Goal: Information Seeking & Learning: Stay updated

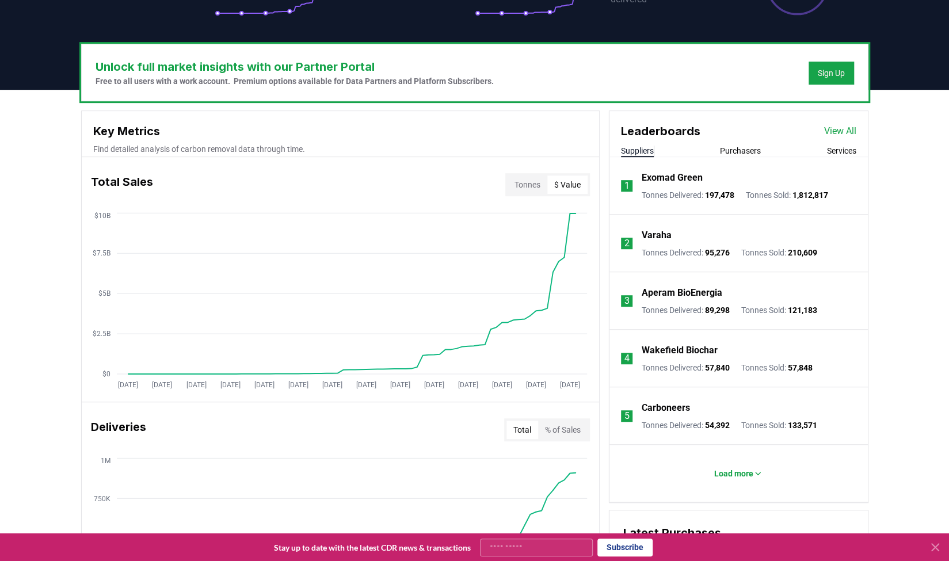
scroll to position [313, 0]
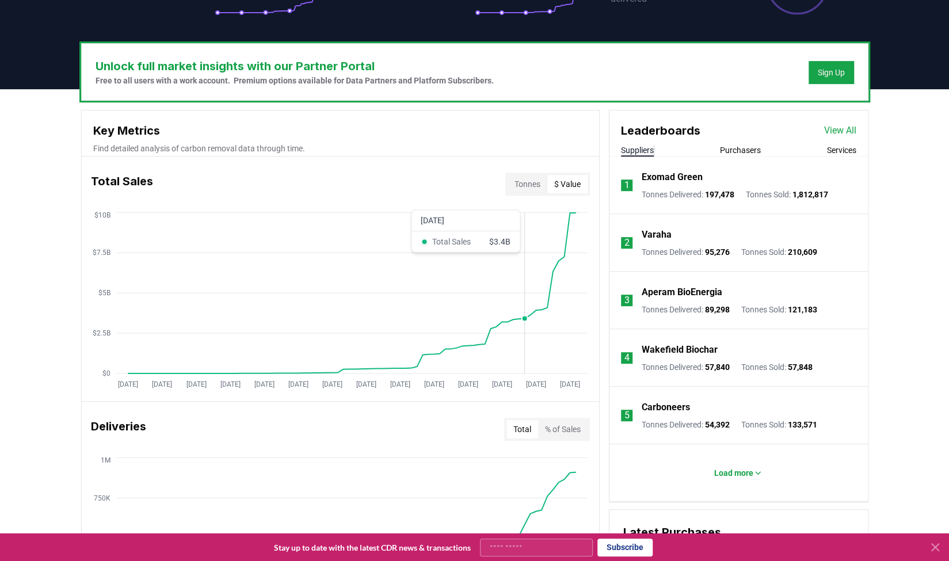
click at [527, 316] on circle at bounding box center [525, 318] width 6 height 6
drag, startPoint x: 527, startPoint y: 317, endPoint x: 568, endPoint y: 428, distance: 117.6
click at [568, 428] on button "% of Sales" at bounding box center [563, 429] width 50 height 18
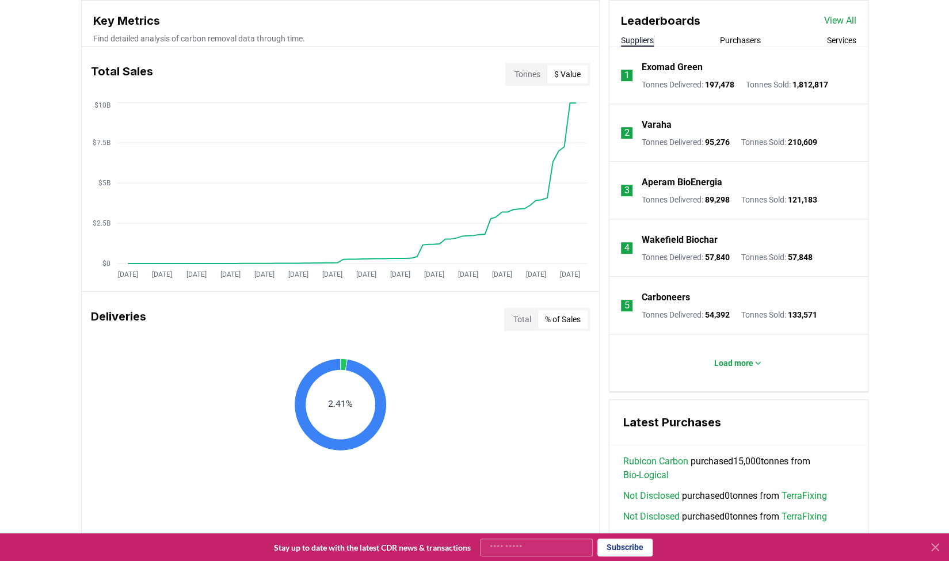
scroll to position [422, 0]
click at [526, 69] on button "Tonnes" at bounding box center [528, 75] width 40 height 18
click at [562, 72] on button "$ Value" at bounding box center [567, 75] width 40 height 18
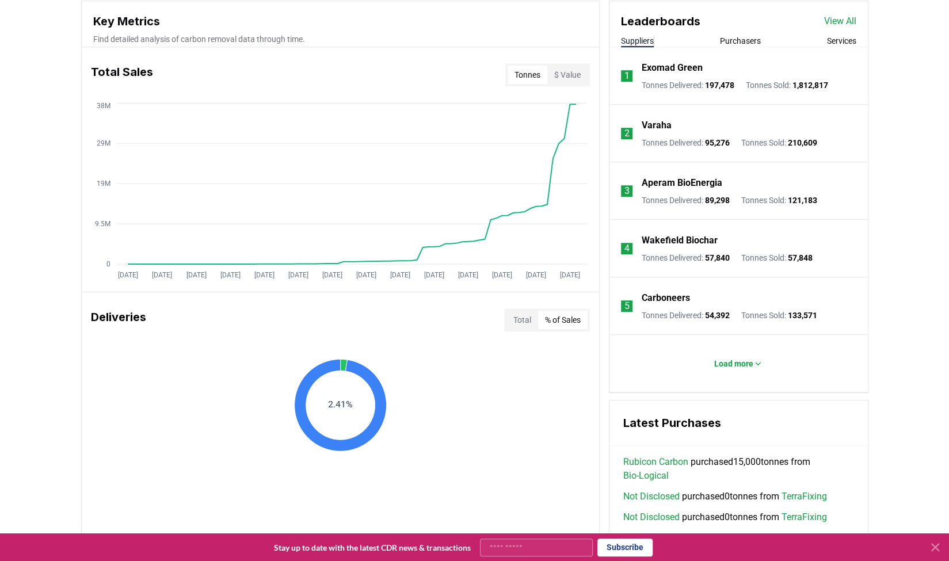
click at [516, 74] on button "Tonnes" at bounding box center [528, 75] width 40 height 18
click at [564, 73] on button "$ Value" at bounding box center [567, 75] width 40 height 18
click at [533, 73] on button "Tonnes" at bounding box center [528, 75] width 40 height 18
click at [573, 75] on button "$ Value" at bounding box center [567, 75] width 40 height 18
click at [522, 72] on button "Tonnes" at bounding box center [528, 75] width 40 height 18
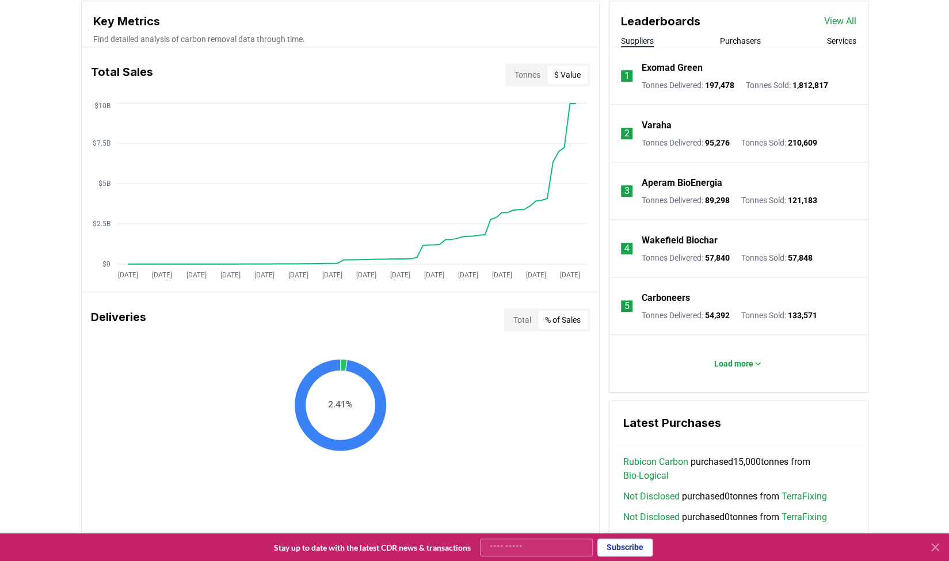
click at [564, 71] on button "$ Value" at bounding box center [567, 75] width 40 height 18
click at [531, 72] on button "Tonnes" at bounding box center [528, 75] width 40 height 18
click at [562, 73] on button "$ Value" at bounding box center [567, 75] width 40 height 18
click at [538, 74] on button "Tonnes" at bounding box center [528, 75] width 40 height 18
click at [553, 74] on button "$ Value" at bounding box center [567, 75] width 40 height 18
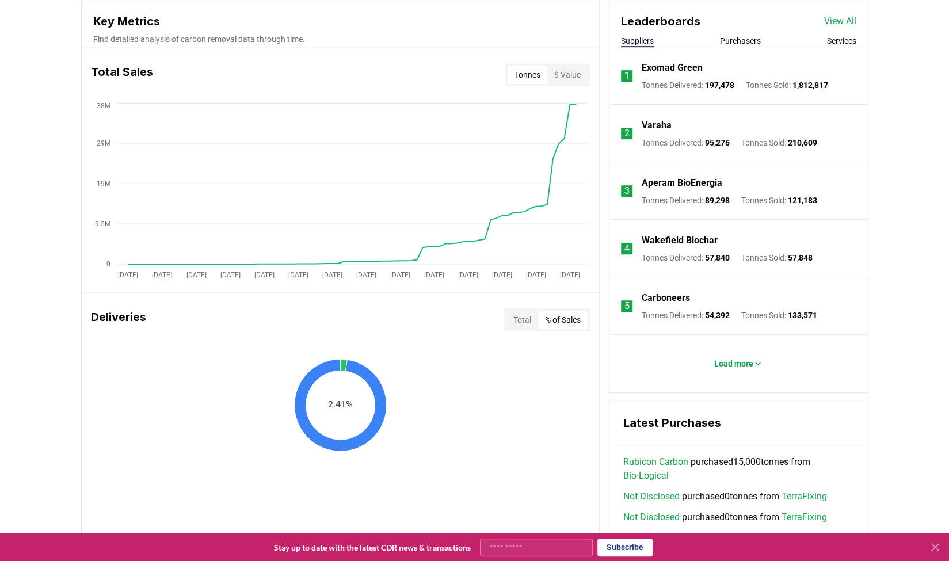
click at [542, 74] on button "Tonnes" at bounding box center [528, 75] width 40 height 18
click at [568, 73] on button "$ Value" at bounding box center [567, 75] width 40 height 18
click at [530, 74] on button "Tonnes" at bounding box center [528, 75] width 40 height 18
click at [560, 74] on button "$ Value" at bounding box center [567, 75] width 40 height 18
click at [524, 71] on button "Tonnes" at bounding box center [528, 75] width 40 height 18
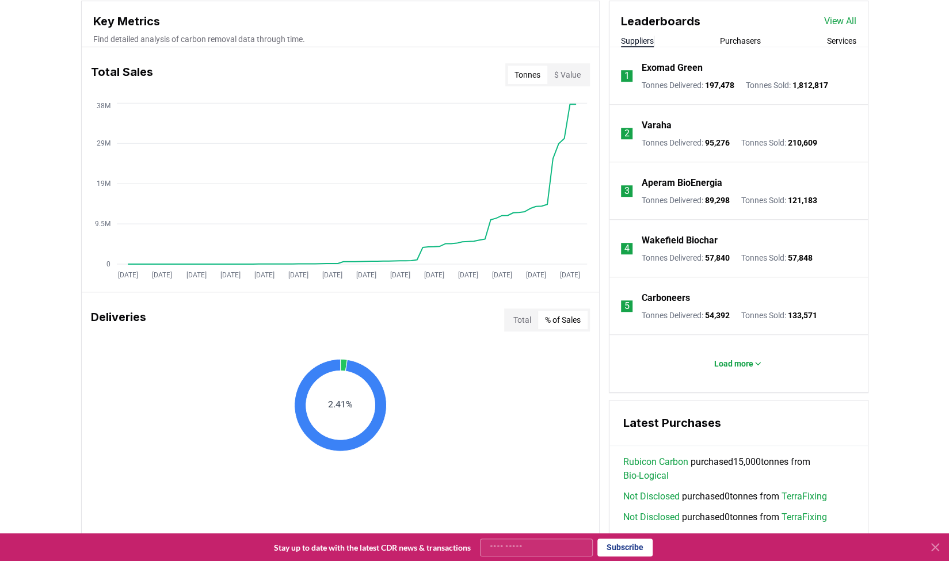
drag, startPoint x: 474, startPoint y: 235, endPoint x: 313, endPoint y: 312, distance: 179.0
click at [313, 312] on div "Deliveries Total % of Sales" at bounding box center [341, 319] width 518 height 41
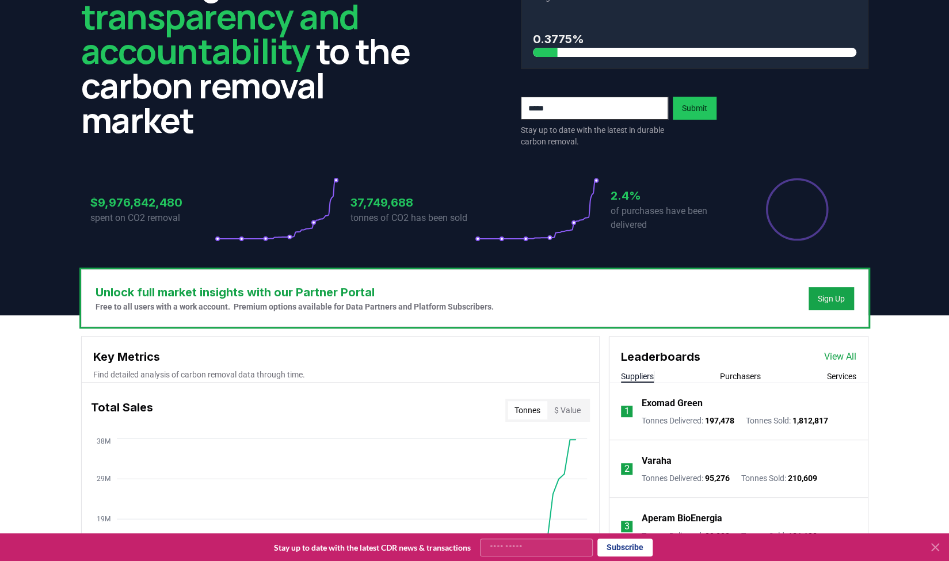
scroll to position [0, 0]
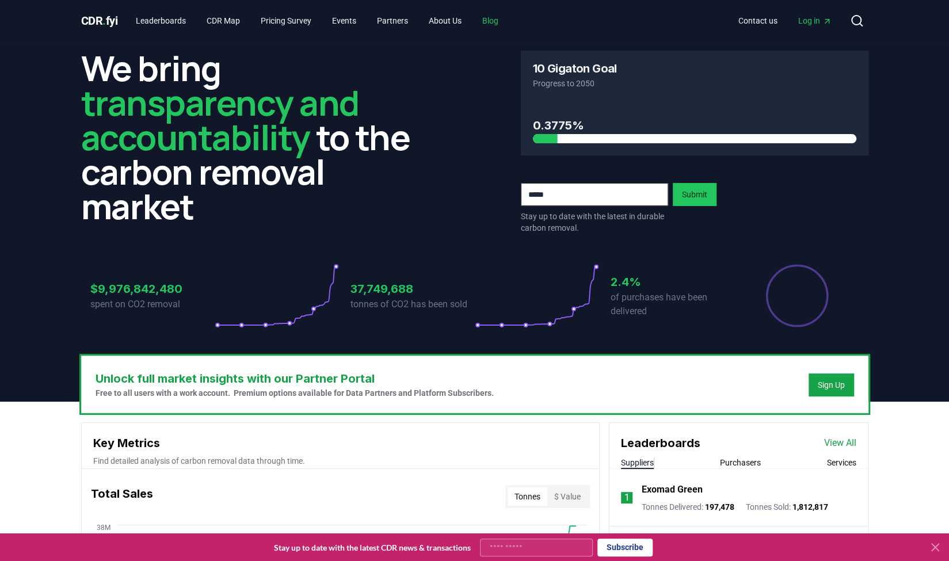
click at [504, 18] on link "Blog" at bounding box center [490, 20] width 35 height 21
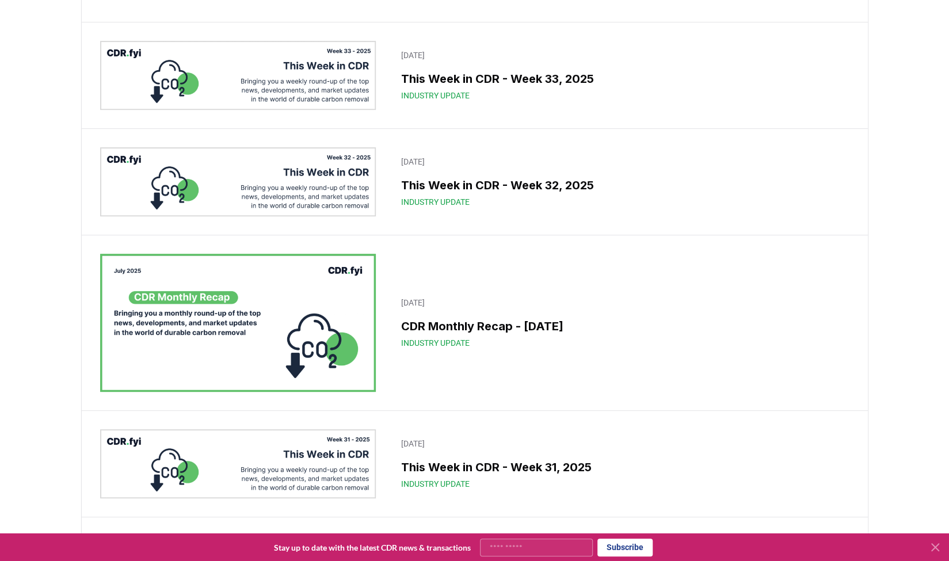
scroll to position [199, 0]
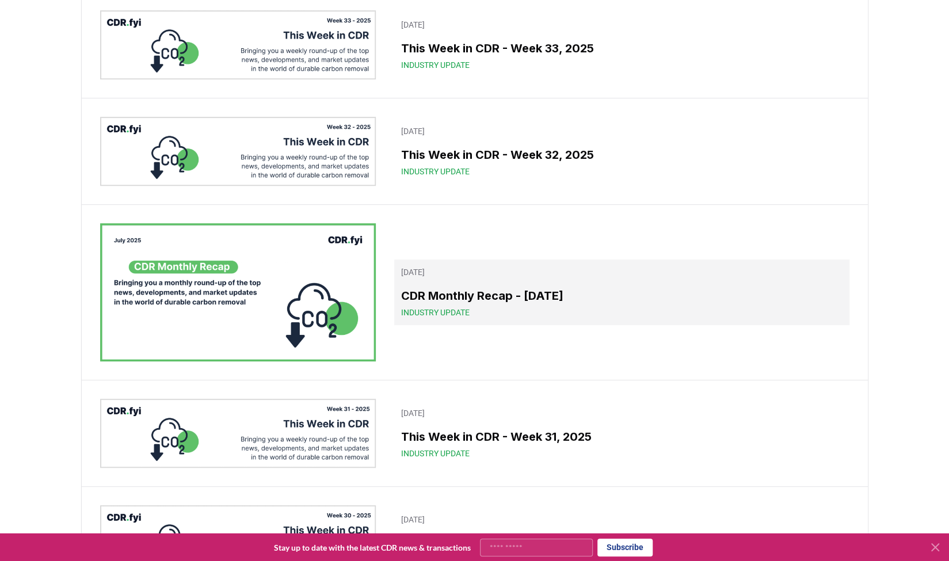
click at [431, 308] on div "CDR Monthly Recap - [DATE] Industry Update" at bounding box center [621, 302] width 441 height 31
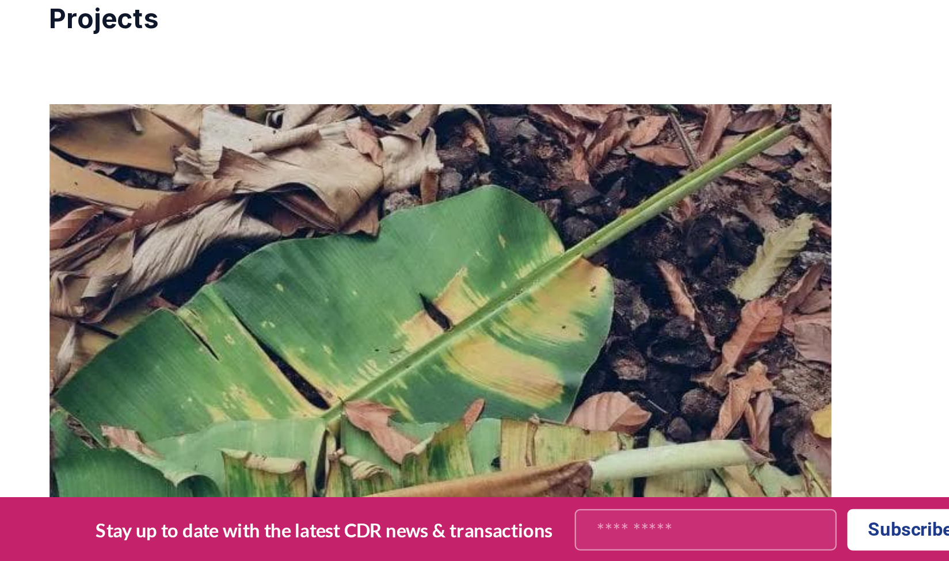
scroll to position [1974, 0]
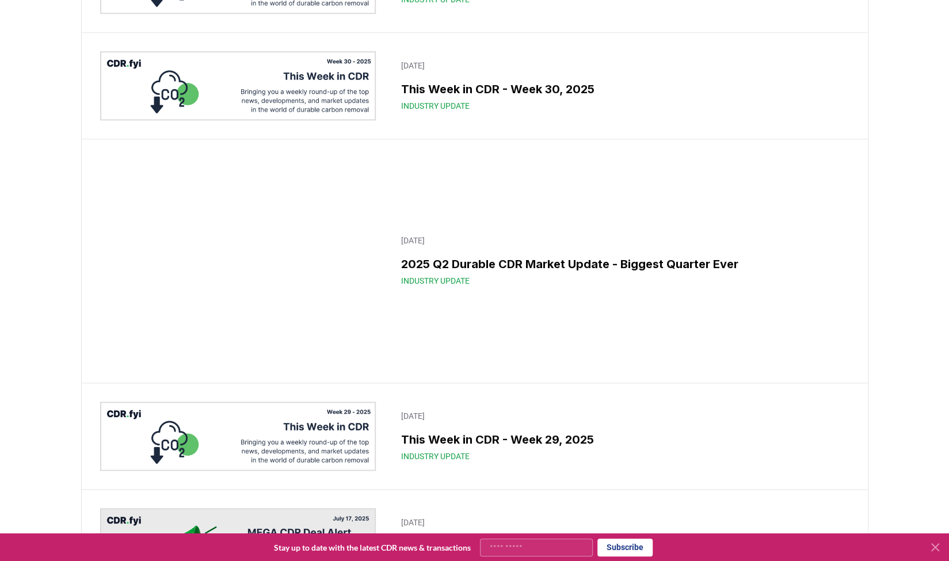
scroll to position [655, 0]
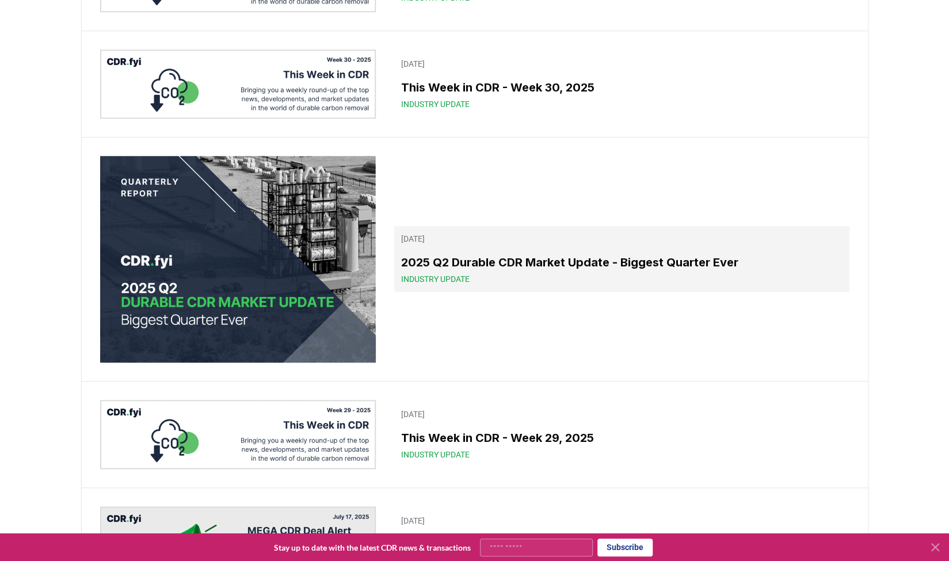
click at [470, 268] on h3 "2025 Q2 Durable CDR Market Update - Biggest Quarter Ever" at bounding box center [621, 262] width 441 height 17
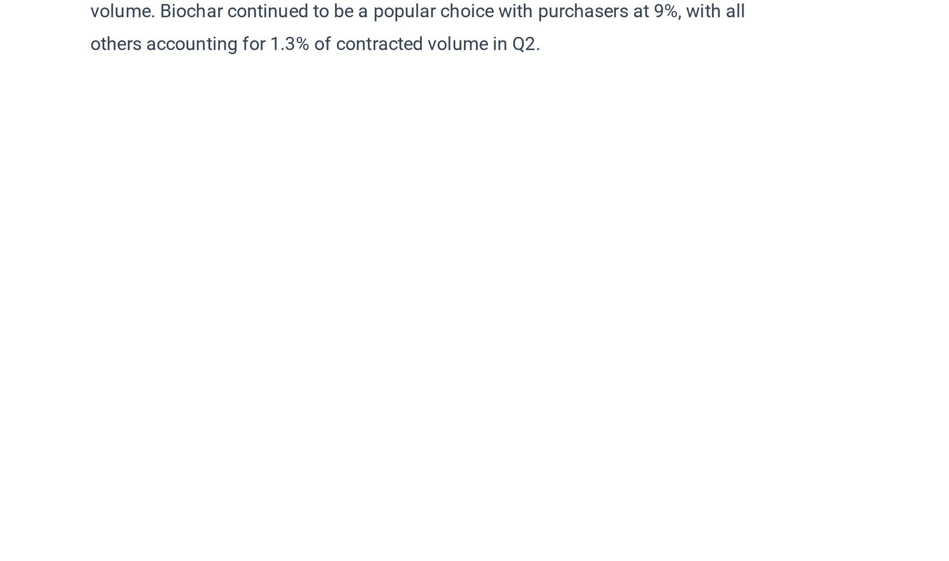
scroll to position [5450, 0]
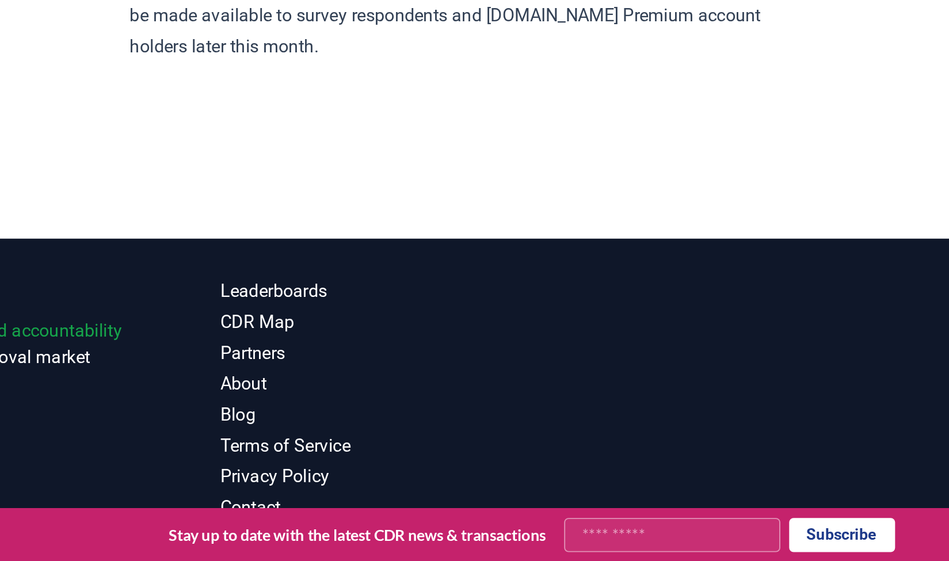
scroll to position [6858, 0]
